Goal: Browse casually

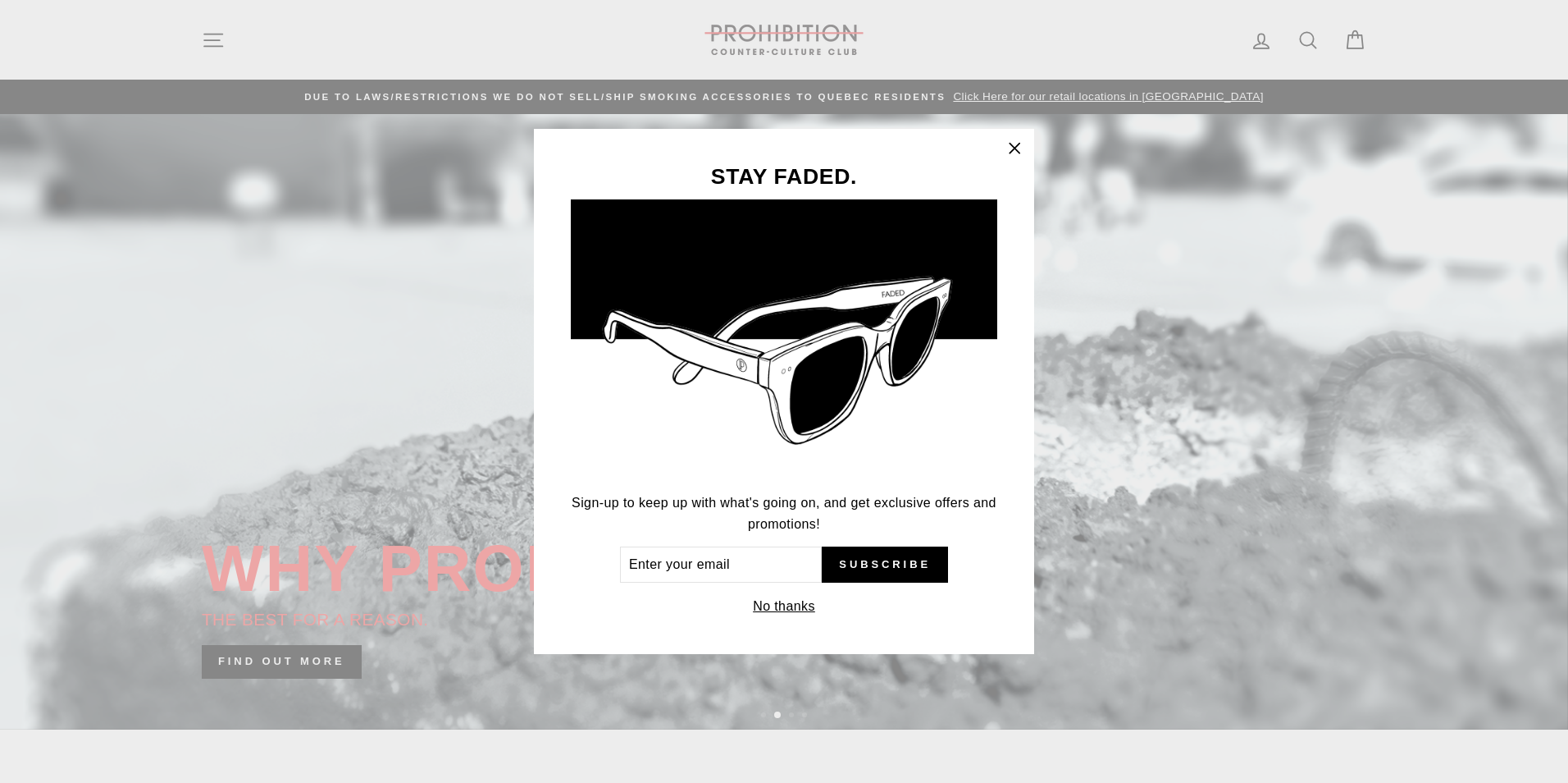
click at [1016, 148] on icon "button" at bounding box center [1014, 148] width 10 height 10
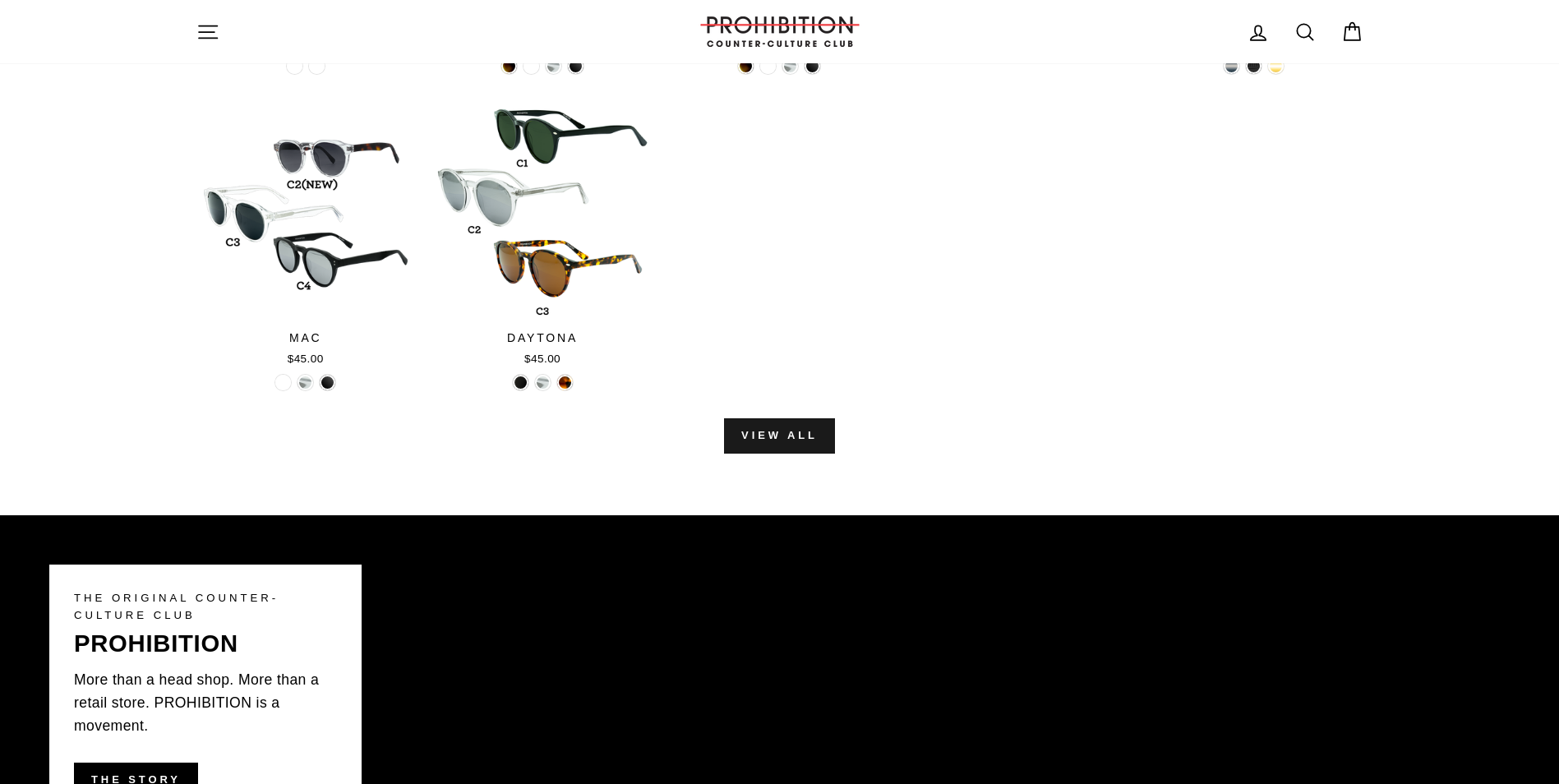
scroll to position [1890, 0]
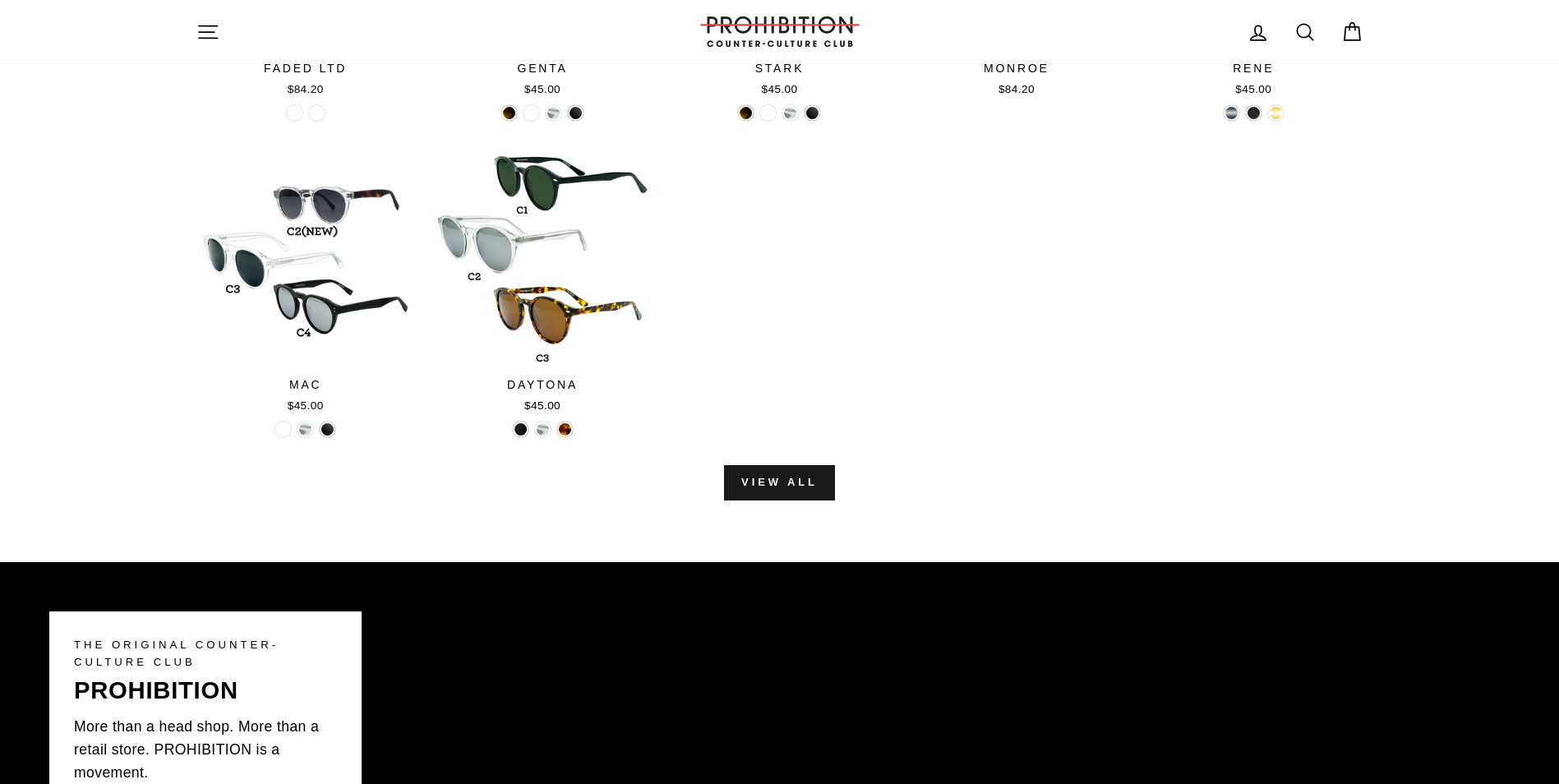
click at [779, 485] on link "View all" at bounding box center [780, 482] width 111 height 34
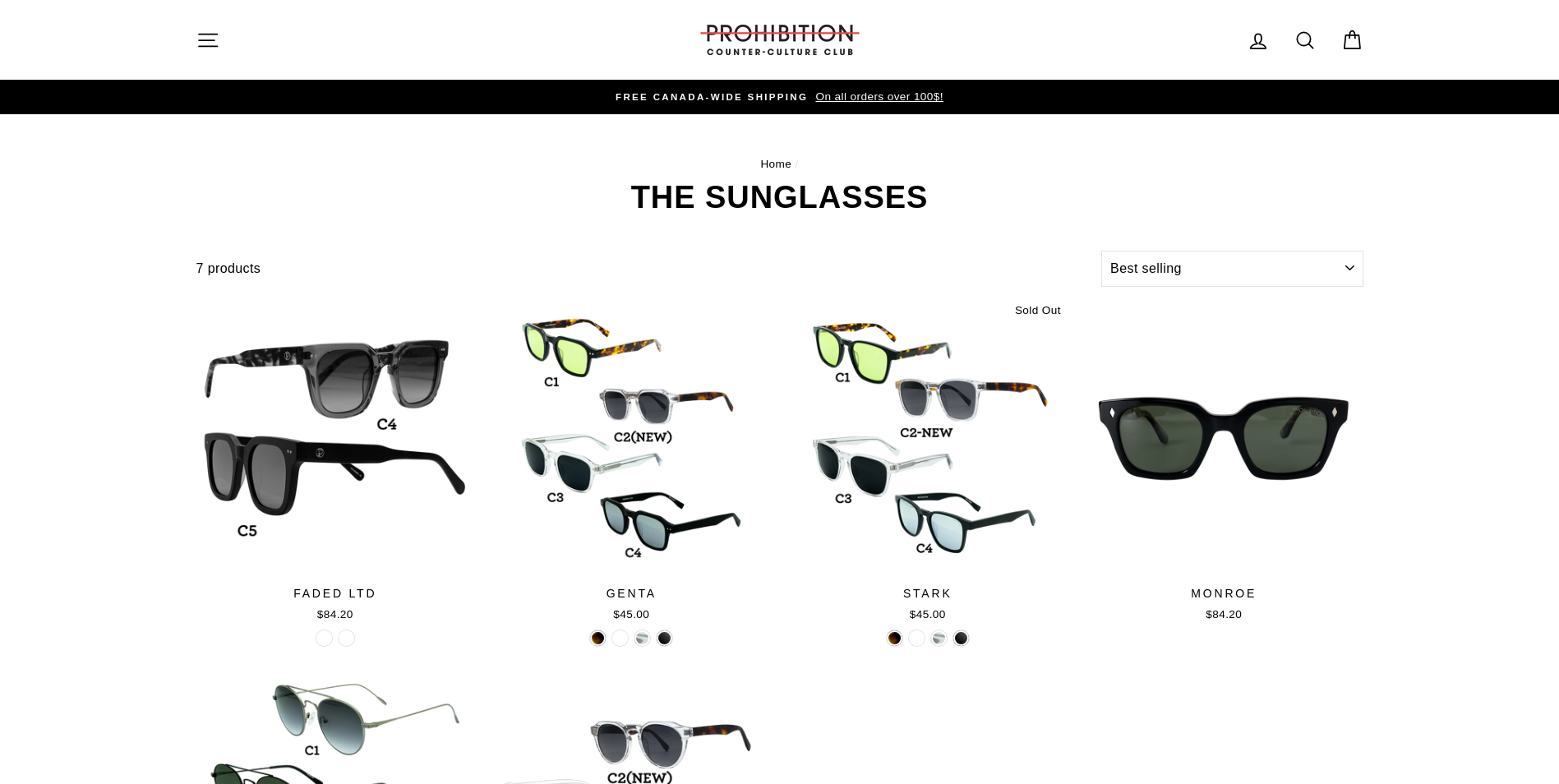
select select "best-selling"
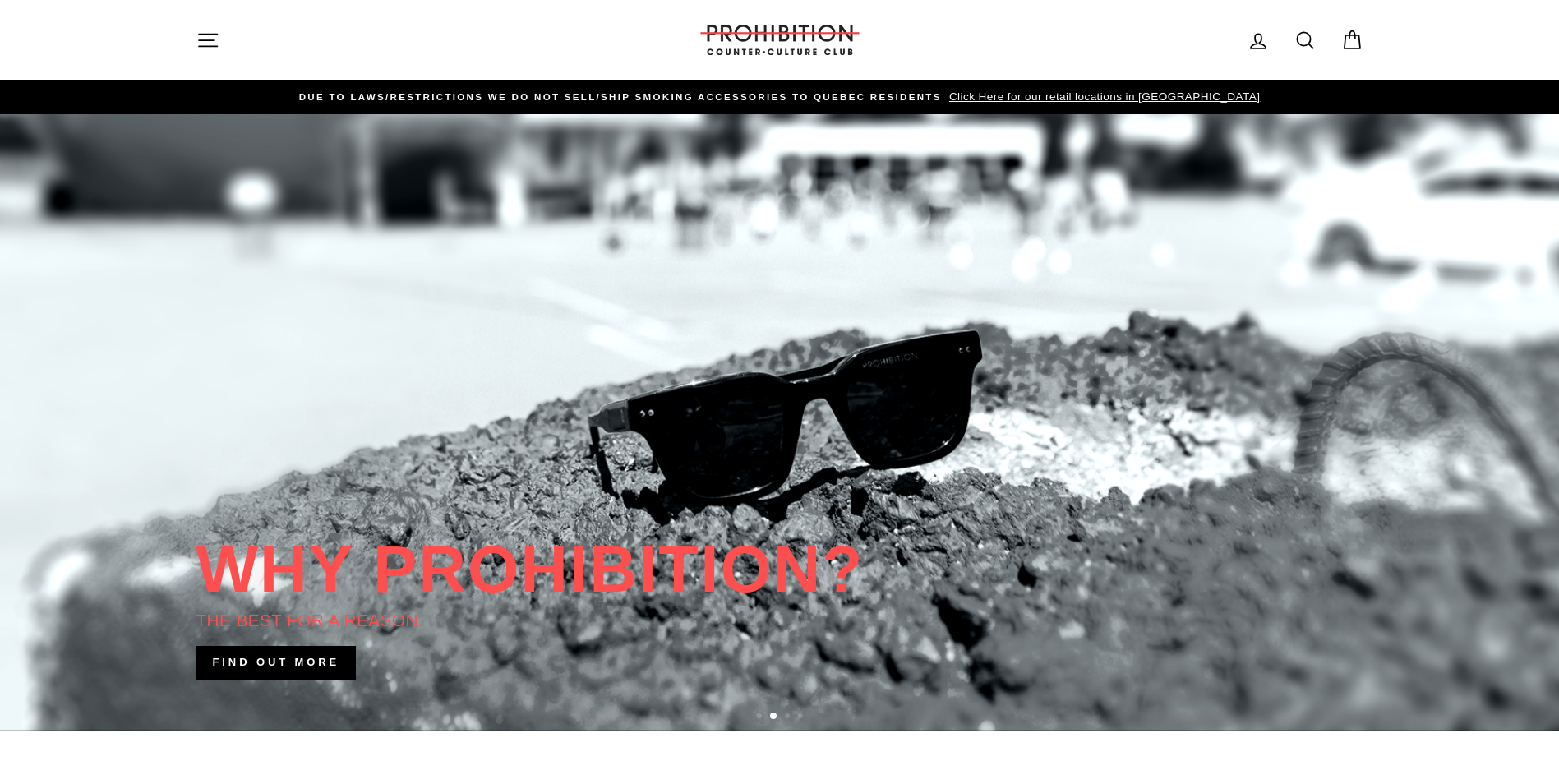
click at [205, 41] on icon "button" at bounding box center [208, 39] width 18 height 12
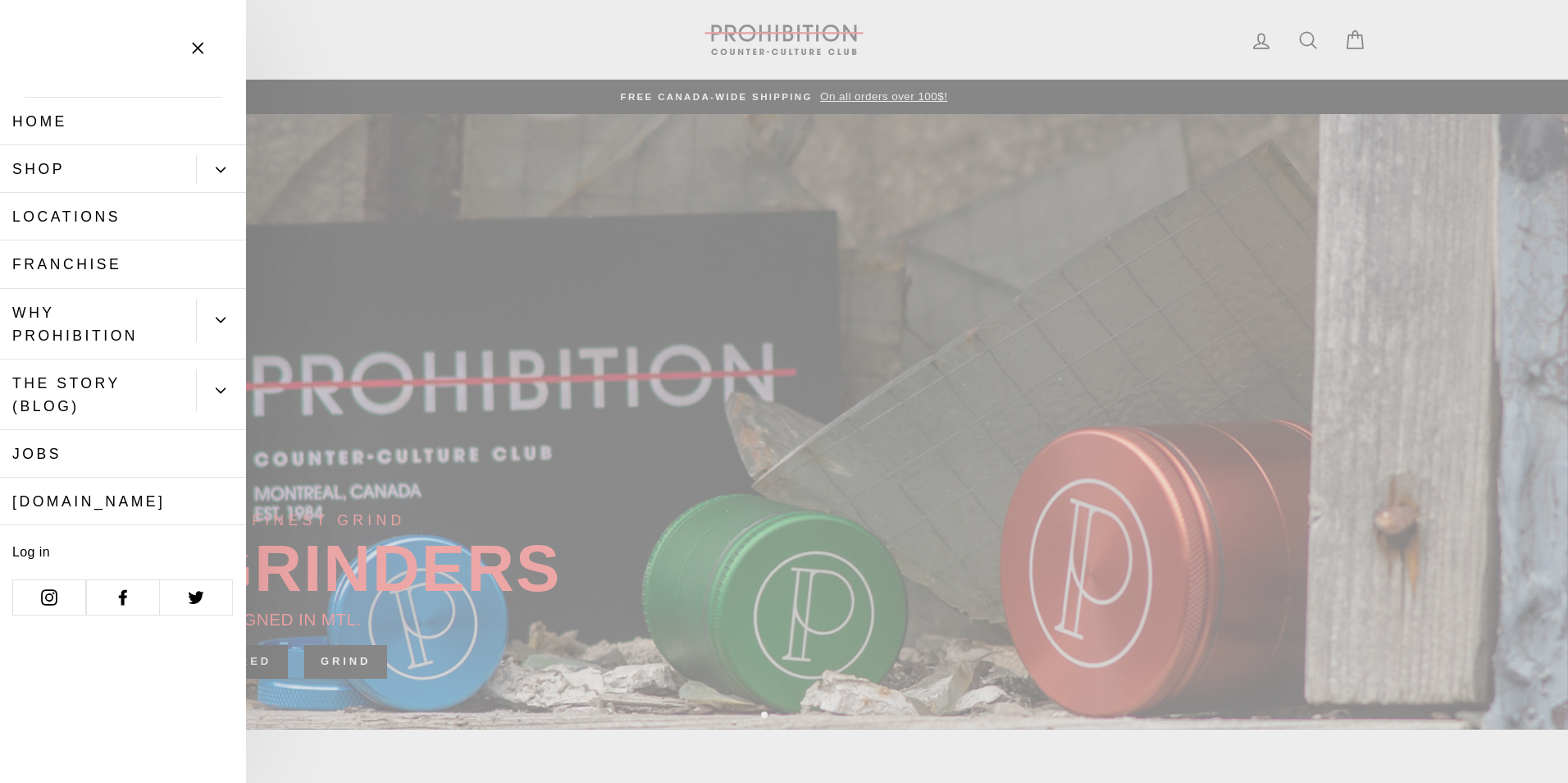
click at [77, 120] on link "Home" at bounding box center [123, 122] width 246 height 48
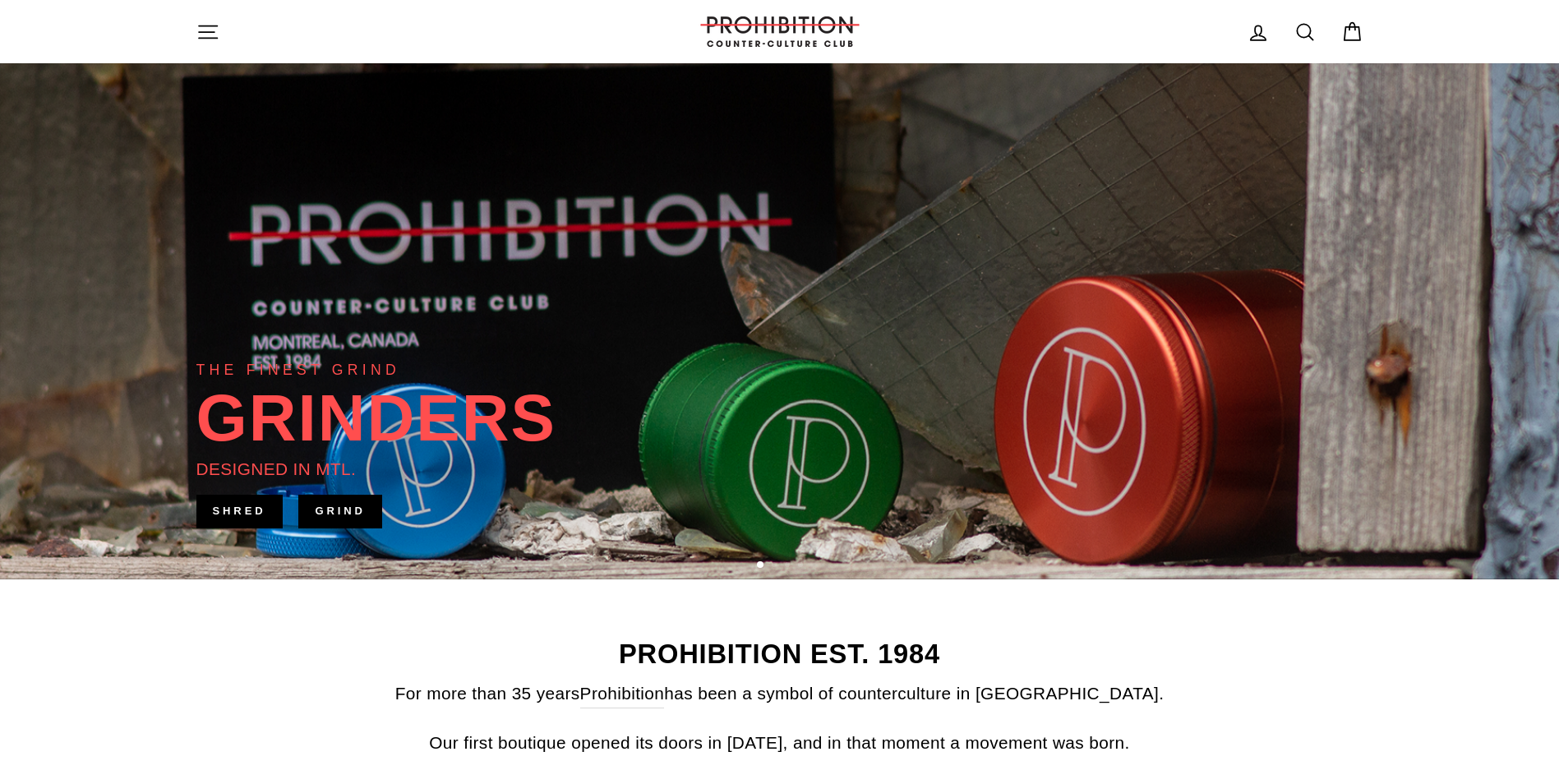
scroll to position [164, 0]
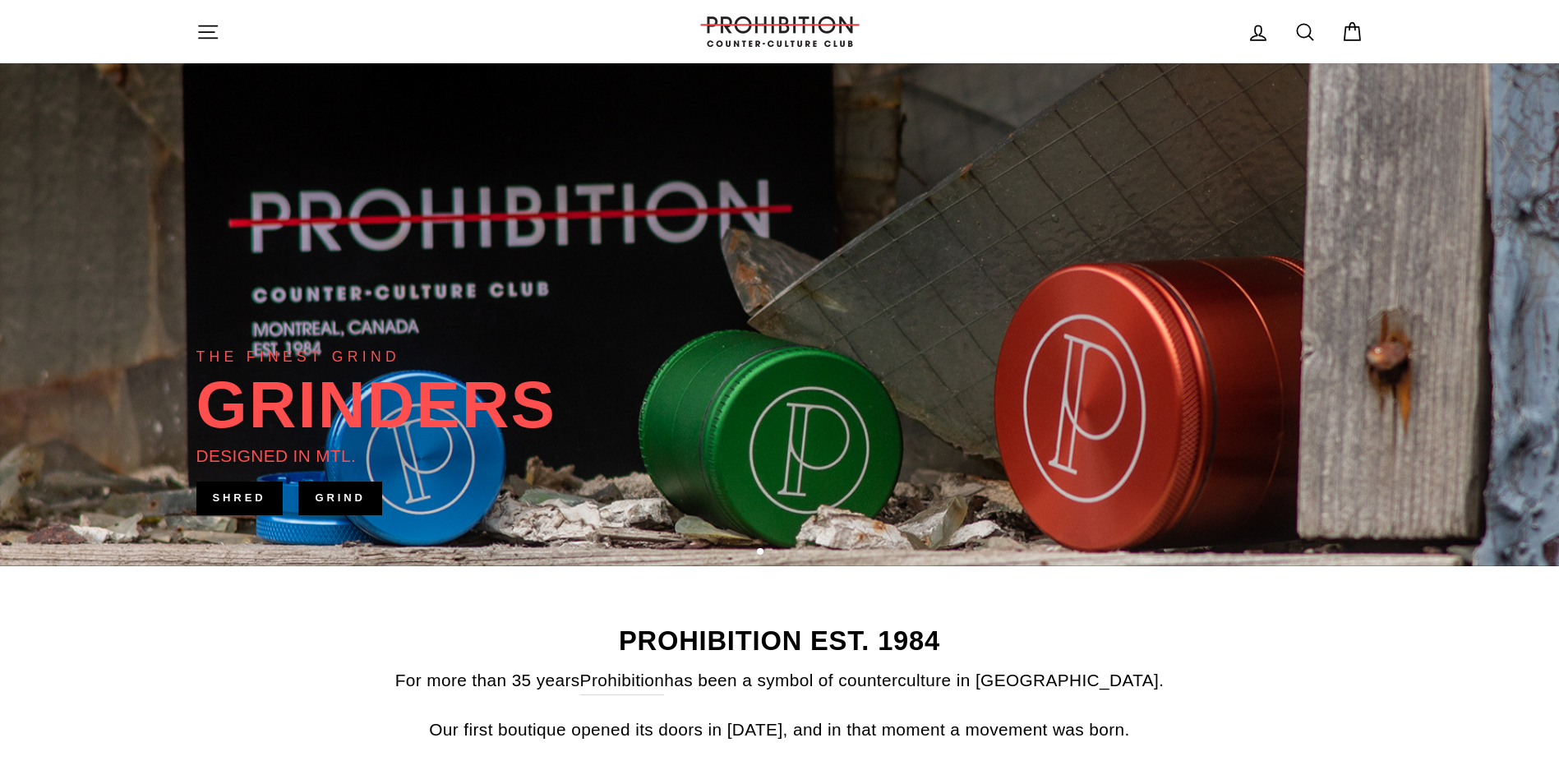
click at [340, 497] on link "GRIND" at bounding box center [340, 498] width 83 height 33
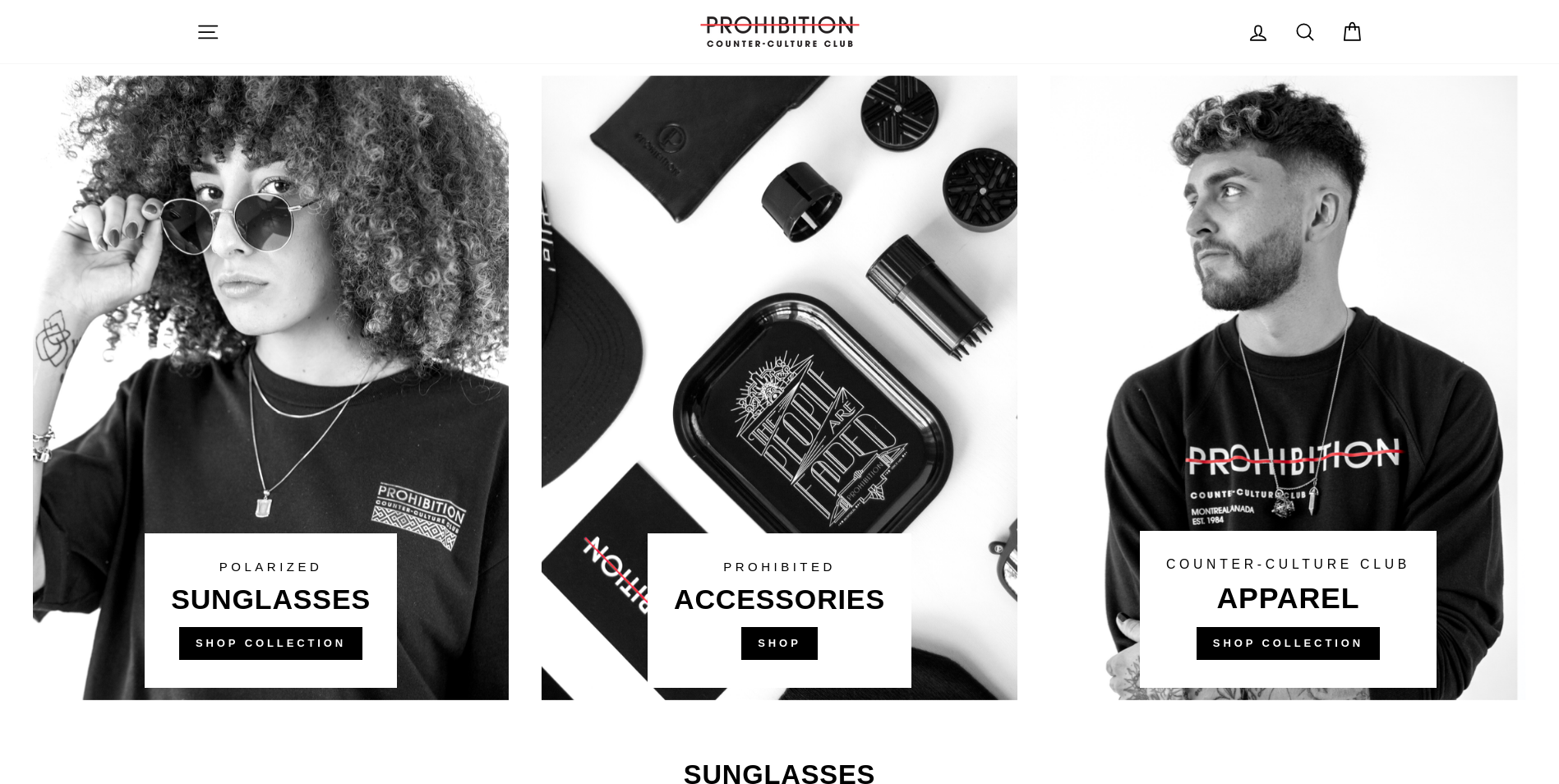
scroll to position [904, 0]
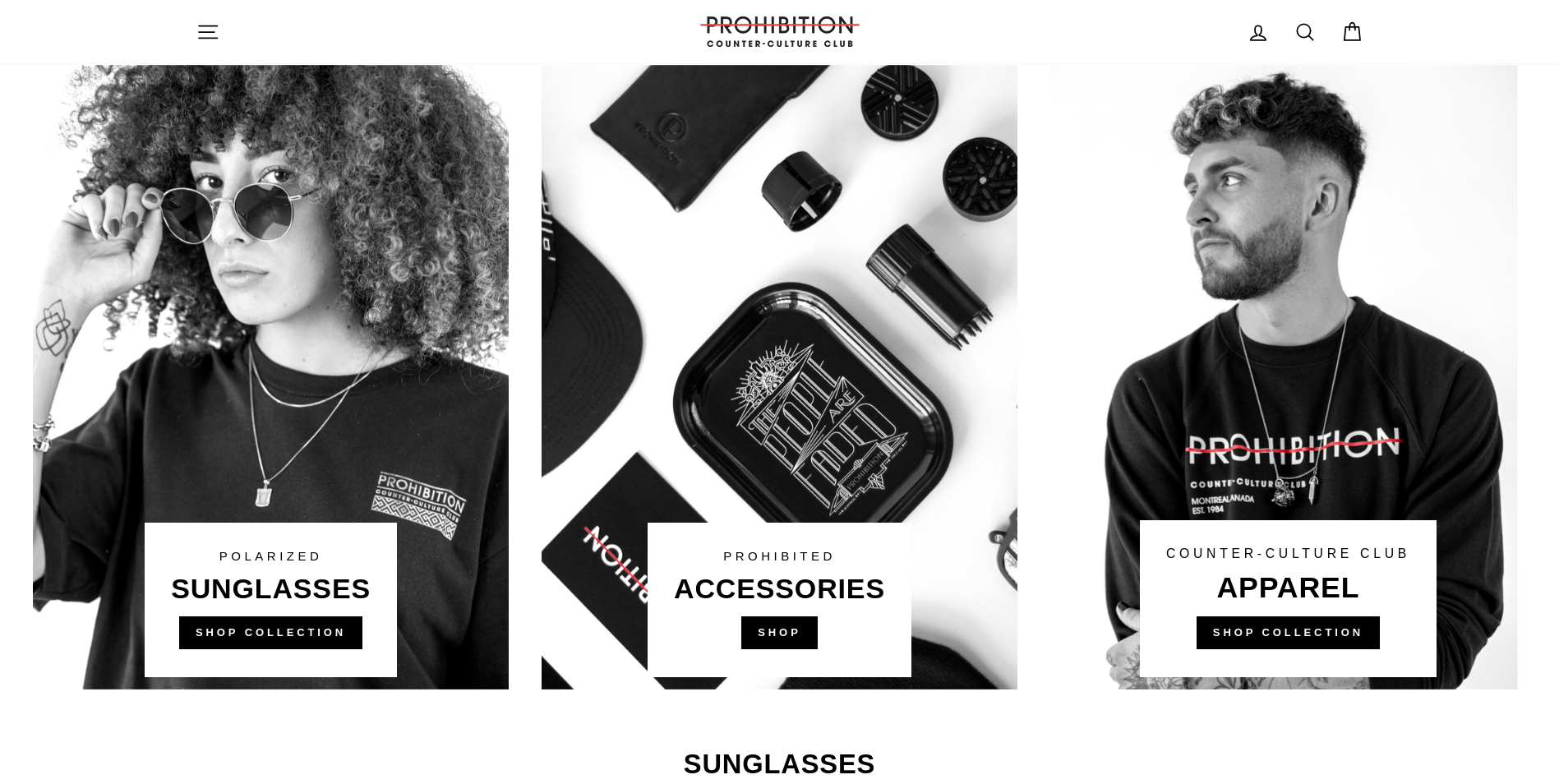
click at [821, 594] on link at bounding box center [779, 377] width 476 height 624
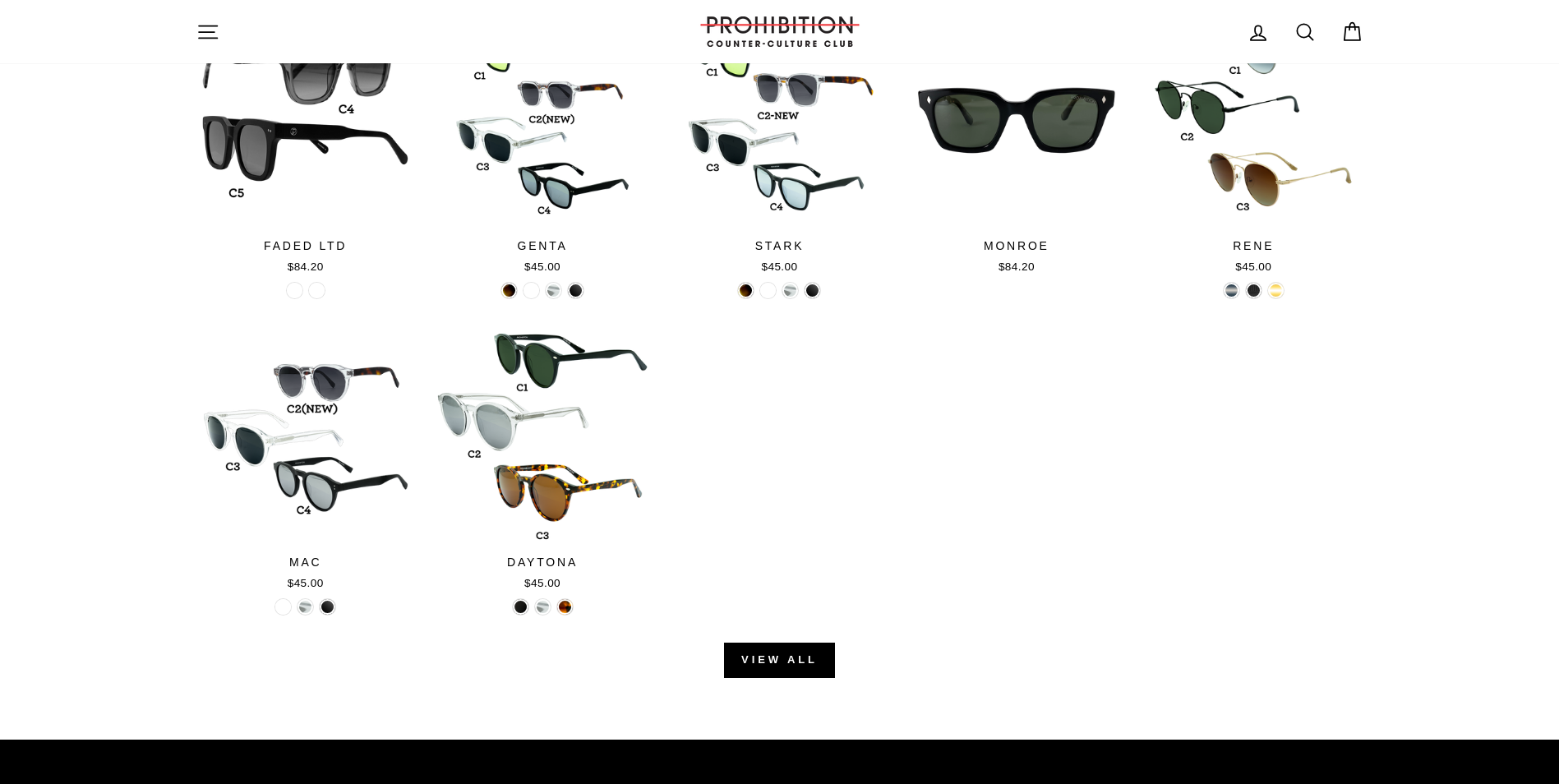
scroll to position [1808, 0]
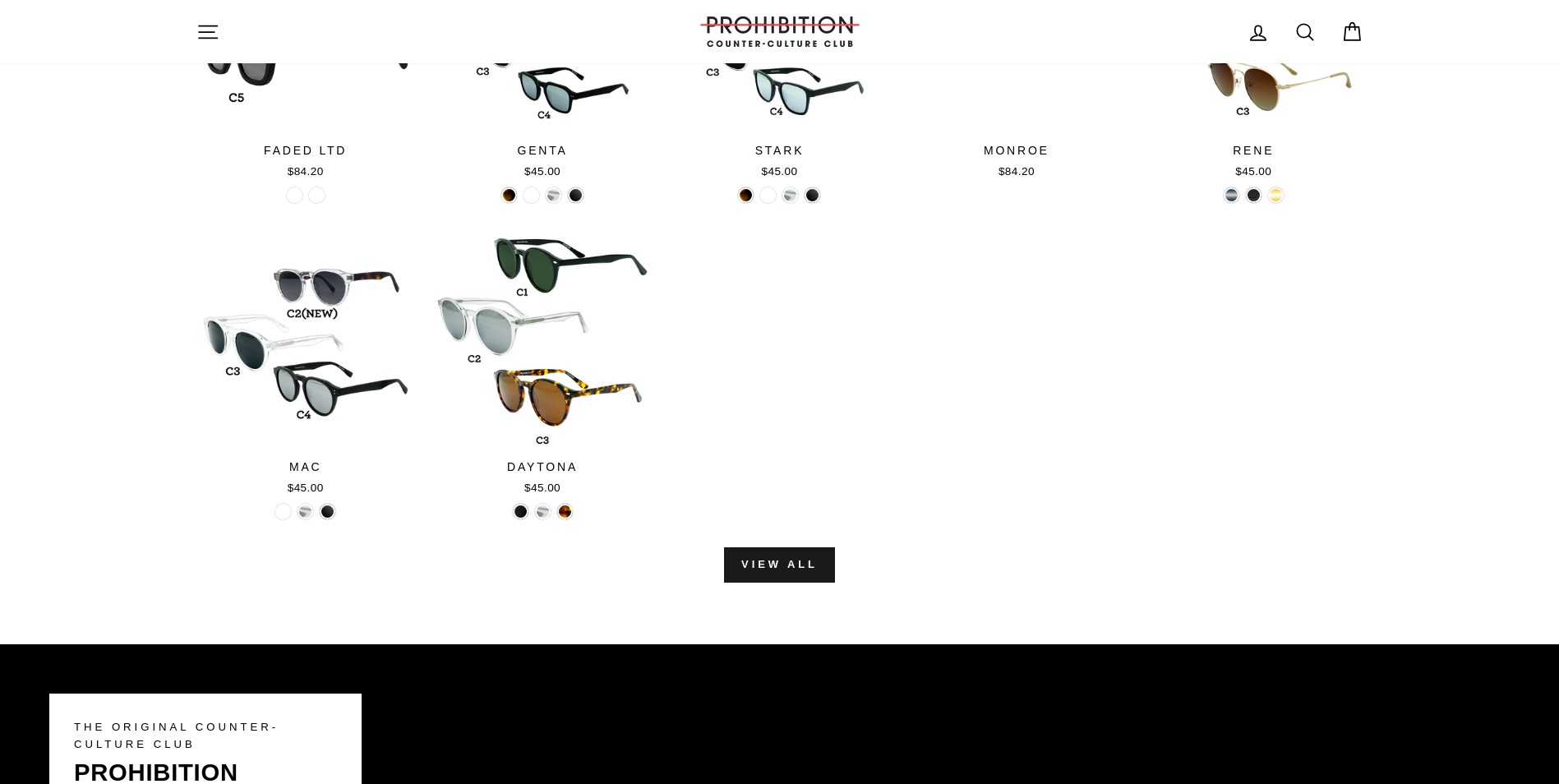
click at [745, 561] on link "View all" at bounding box center [780, 564] width 111 height 34
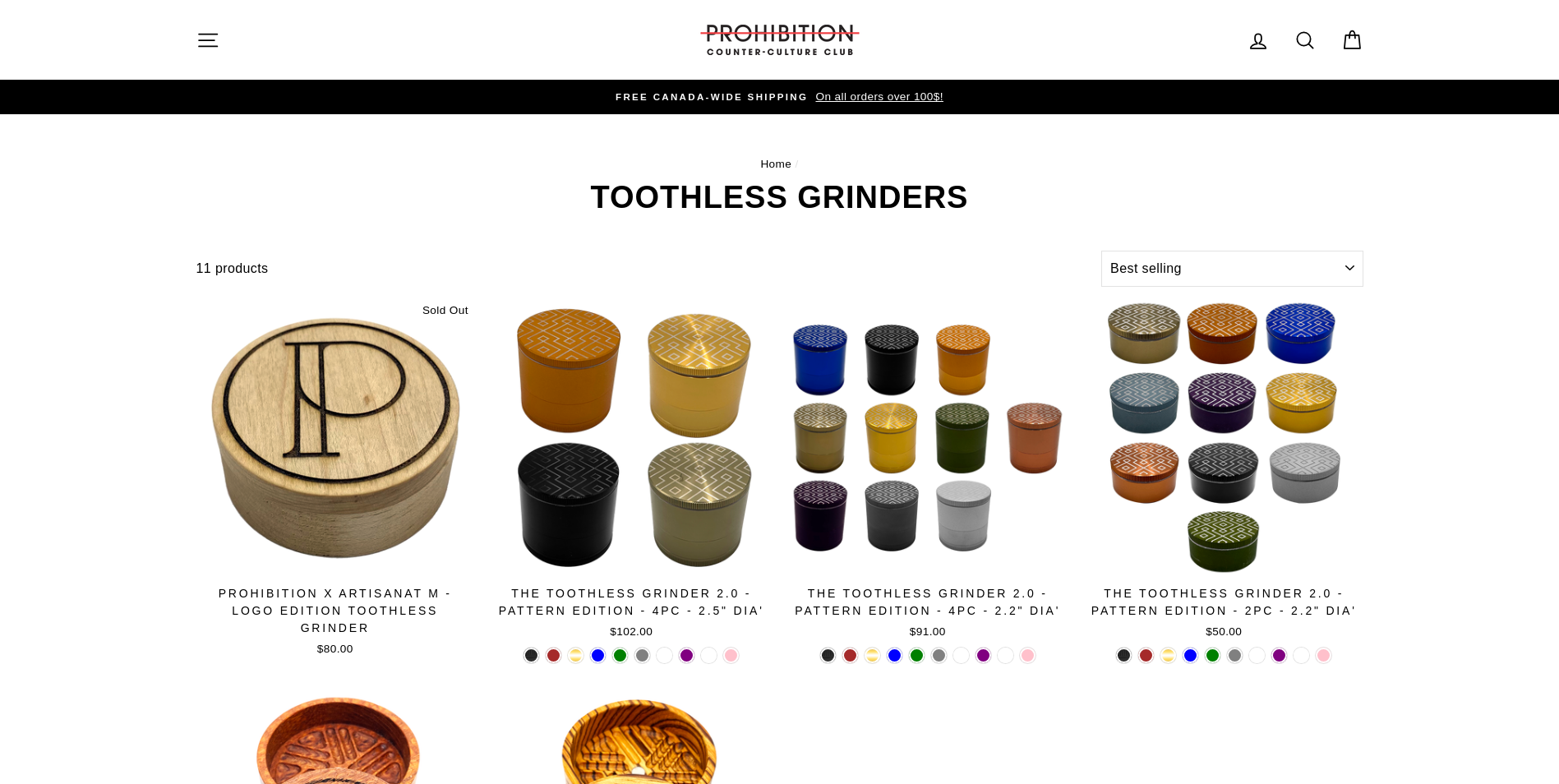
select select "best-selling"
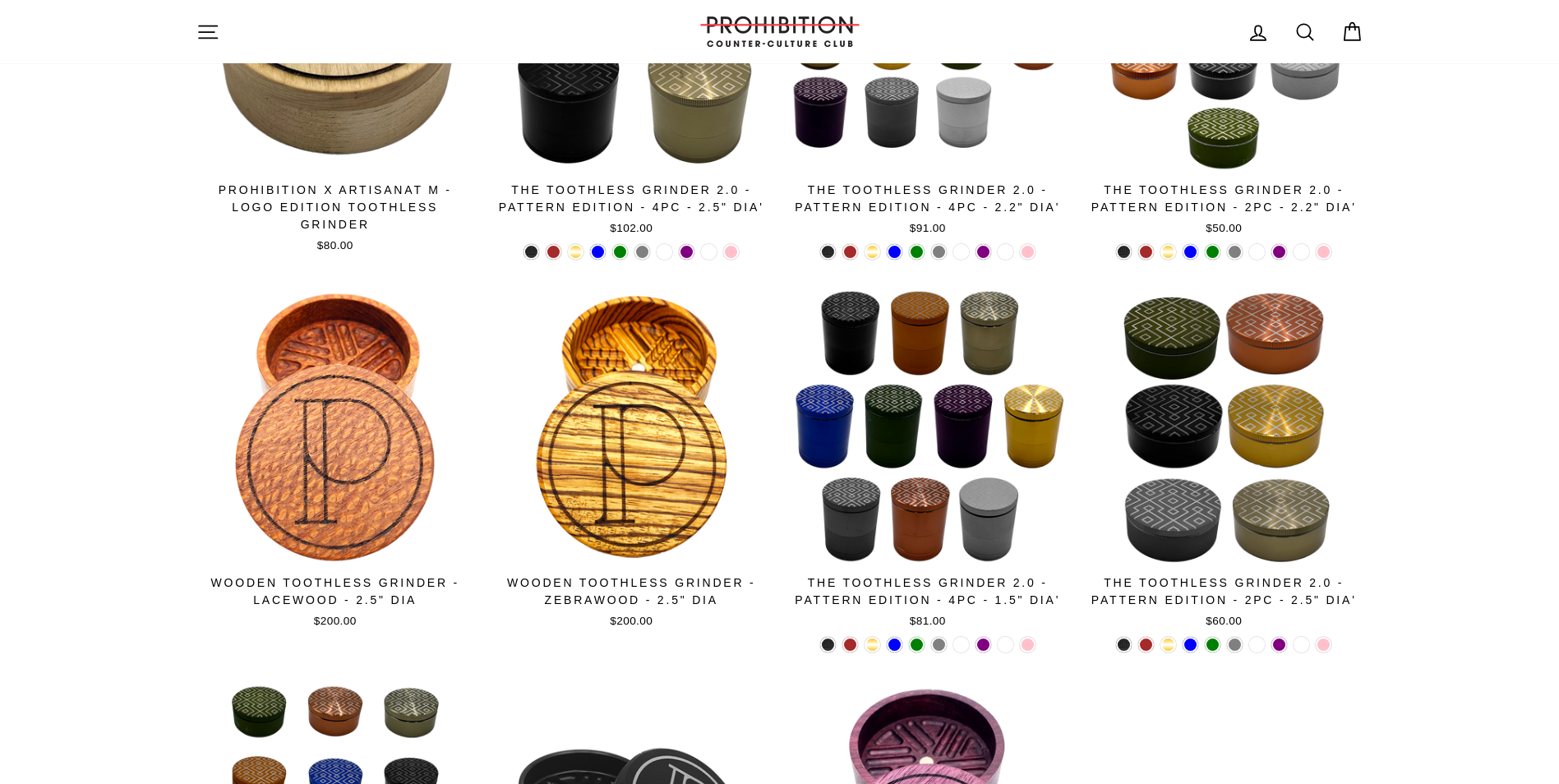
scroll to position [172, 0]
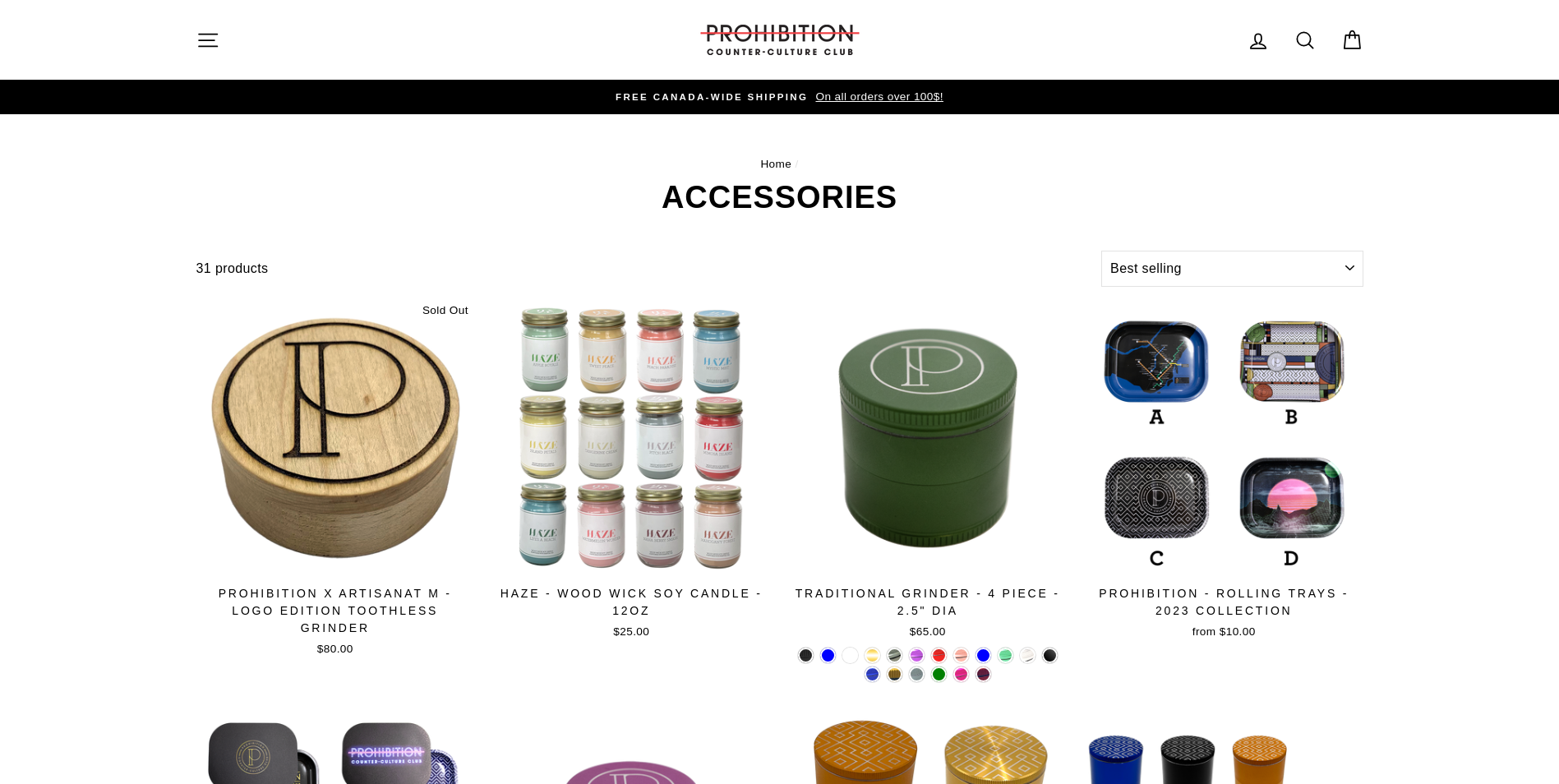
select select "best-selling"
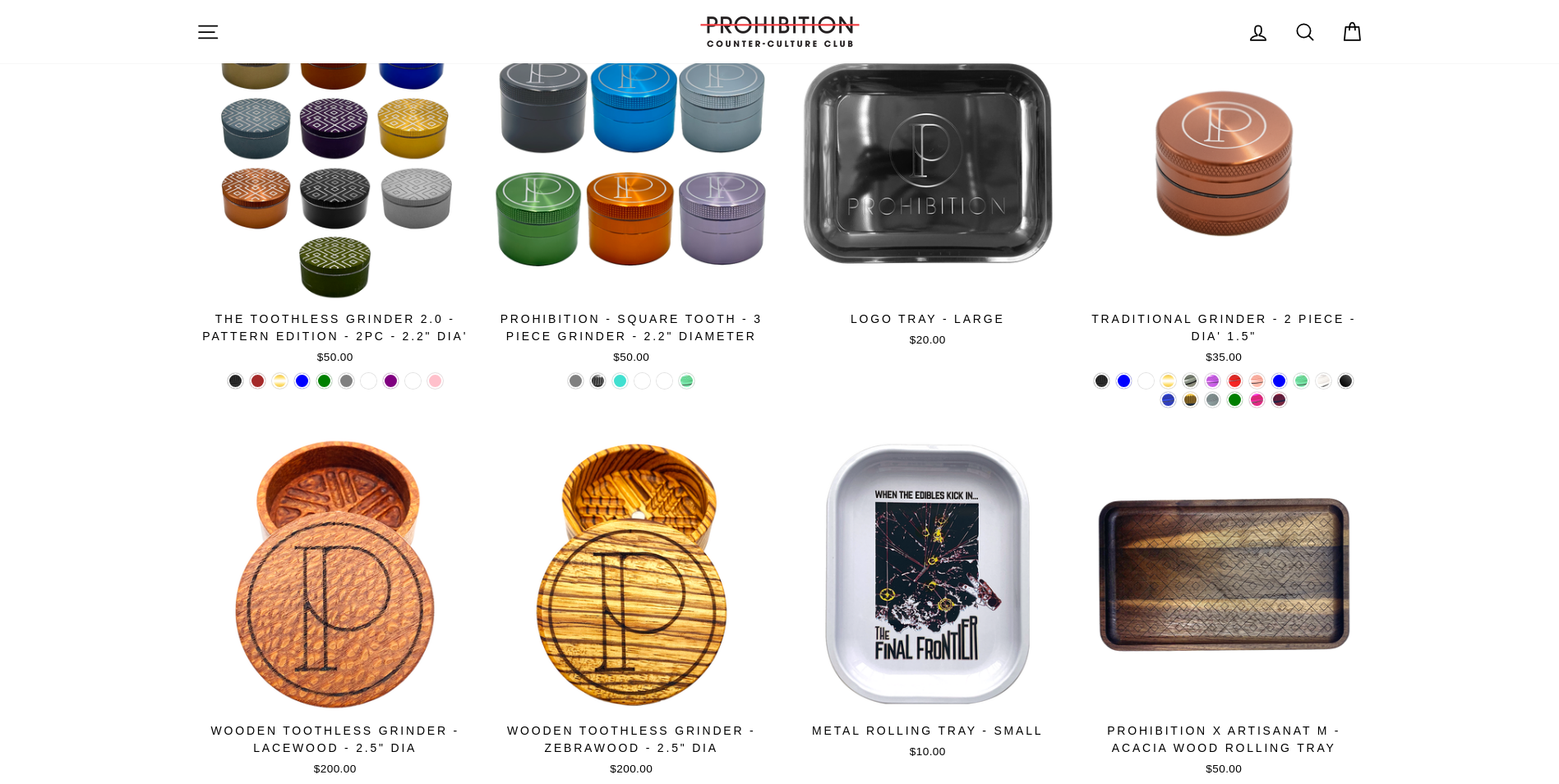
scroll to position [1068, 0]
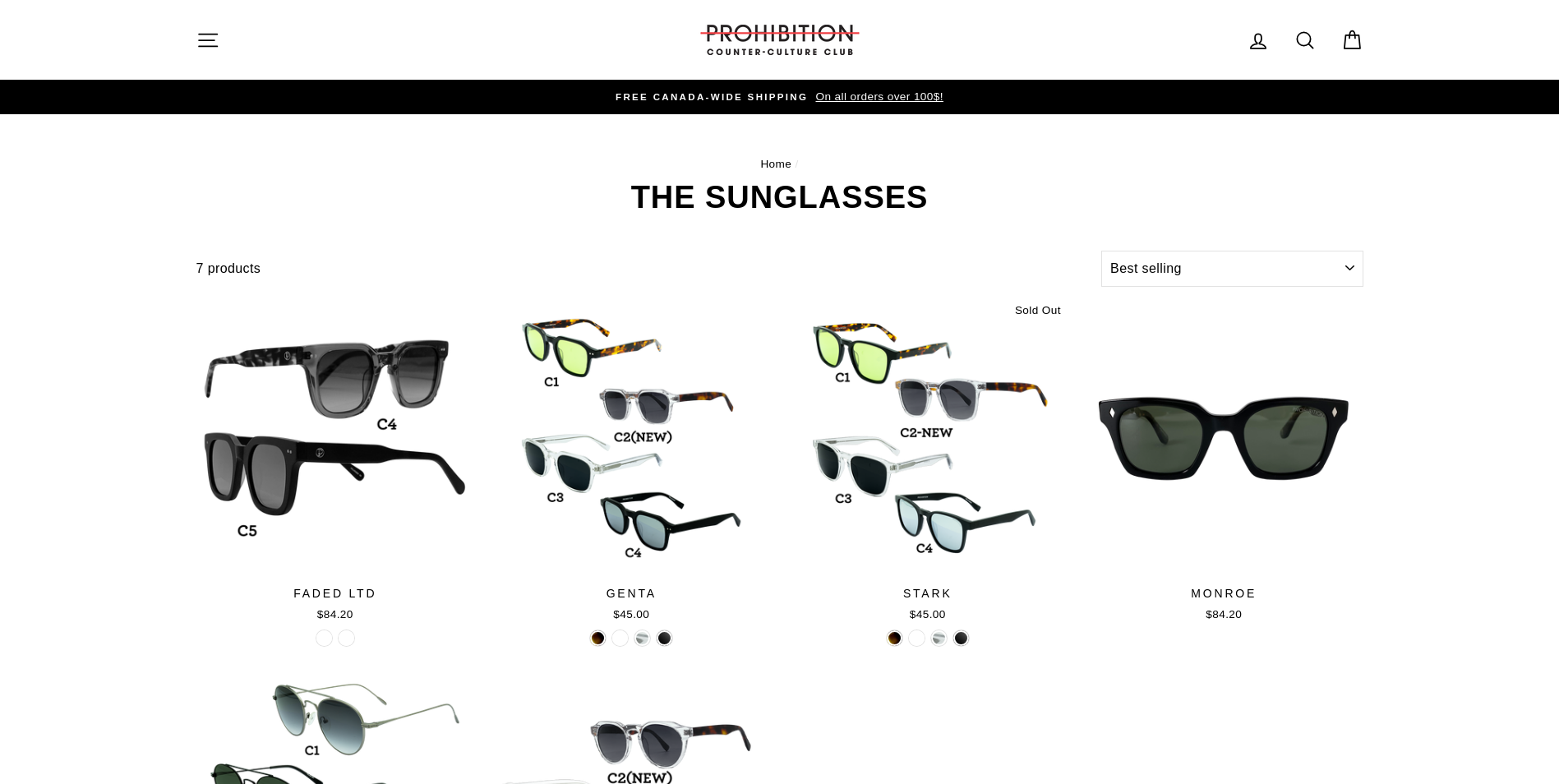
select select "best-selling"
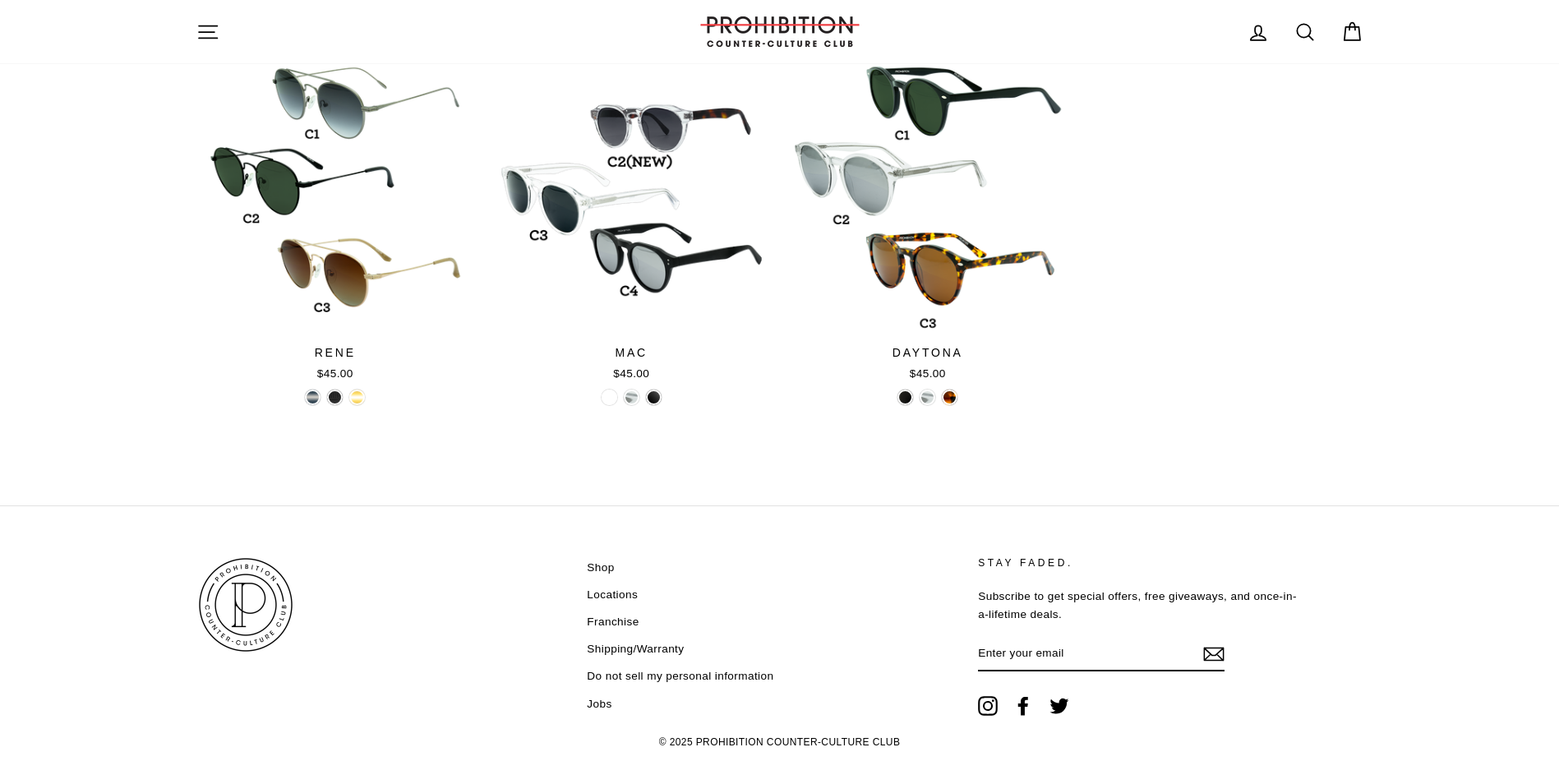
scroll to position [638, 0]
